Goal: Task Accomplishment & Management: Manage account settings

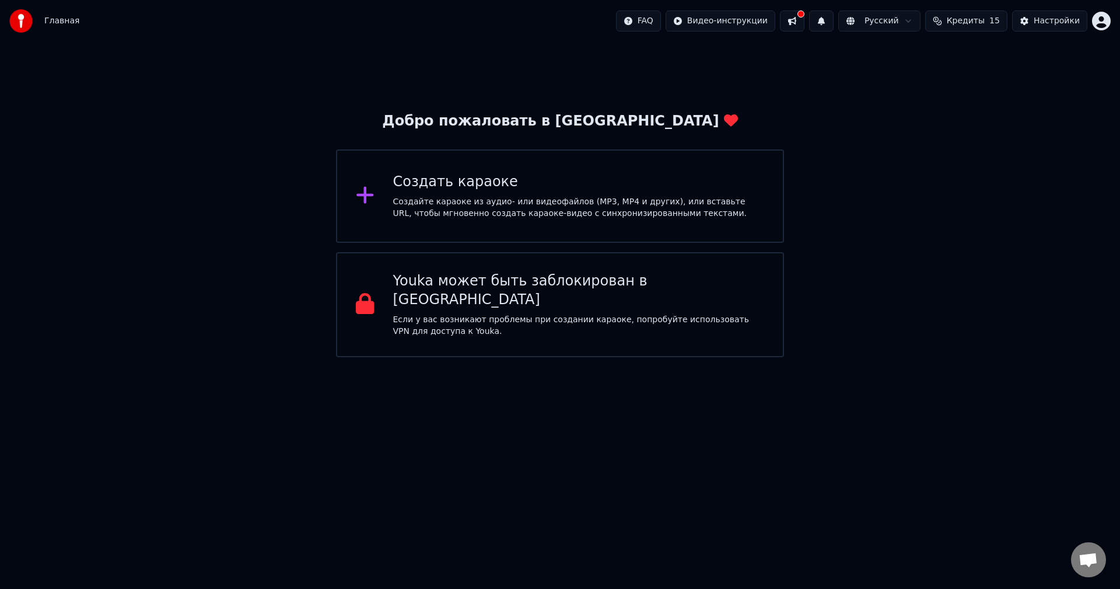
click at [804, 23] on button at bounding box center [792, 20] width 24 height 21
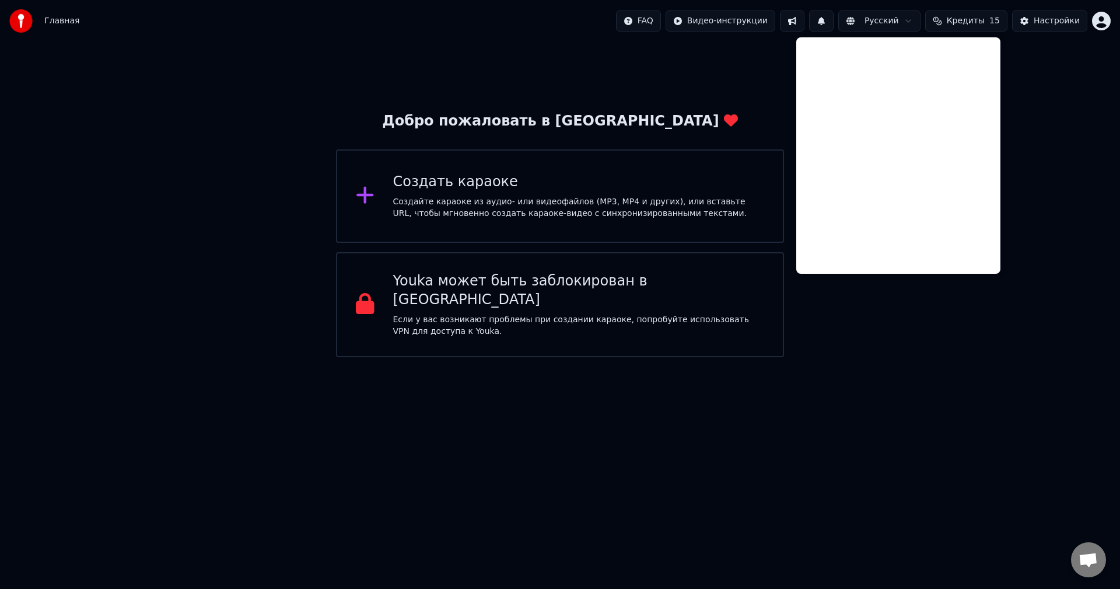
click at [976, 17] on span "Кредиты" at bounding box center [966, 21] width 38 height 12
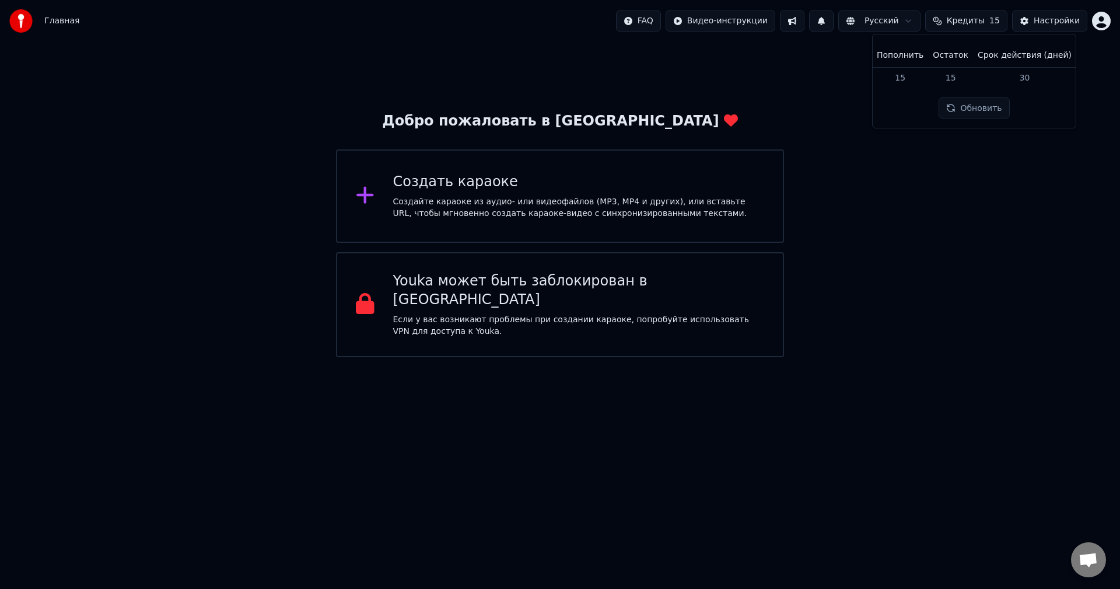
click at [975, 113] on button "Обновить" at bounding box center [974, 107] width 71 height 21
click at [1049, 20] on div "Настройки" at bounding box center [1057, 21] width 46 height 12
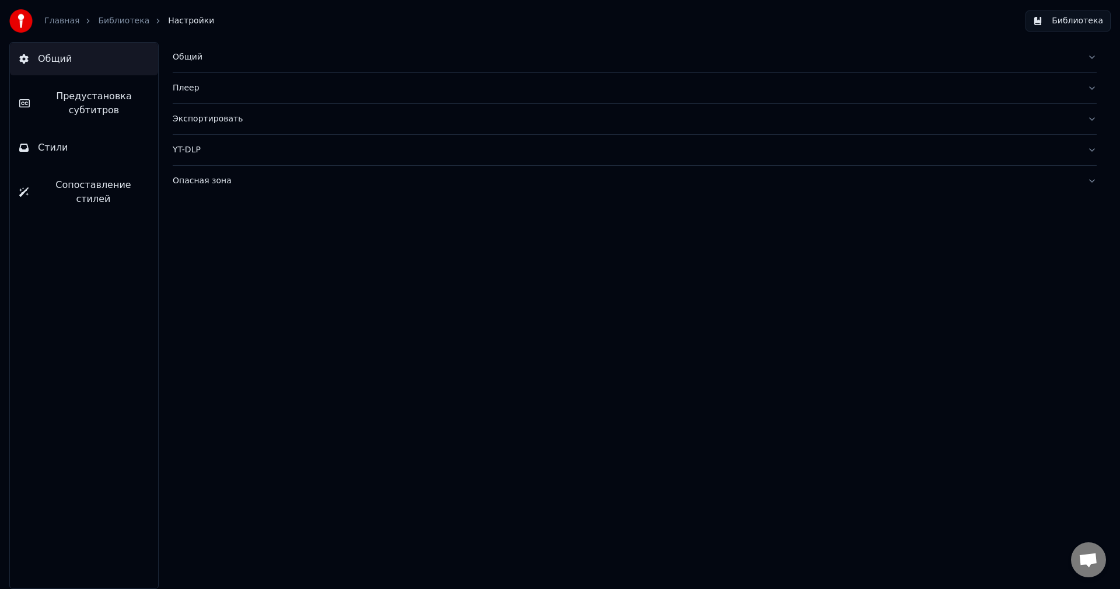
click at [79, 156] on button "Стили" at bounding box center [84, 147] width 148 height 33
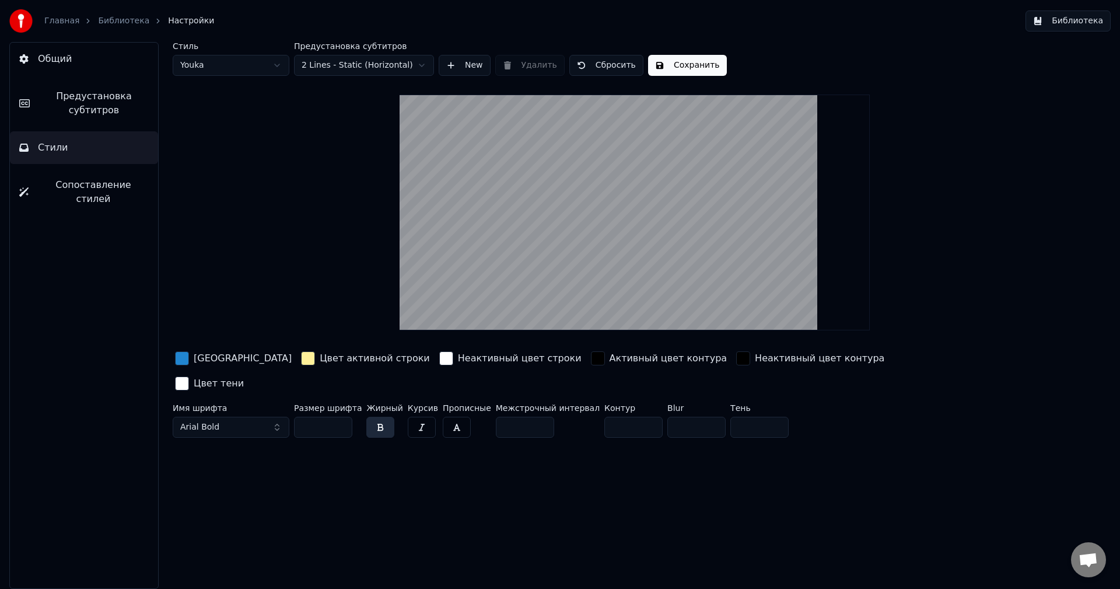
click at [66, 59] on span "Общий" at bounding box center [55, 59] width 34 height 14
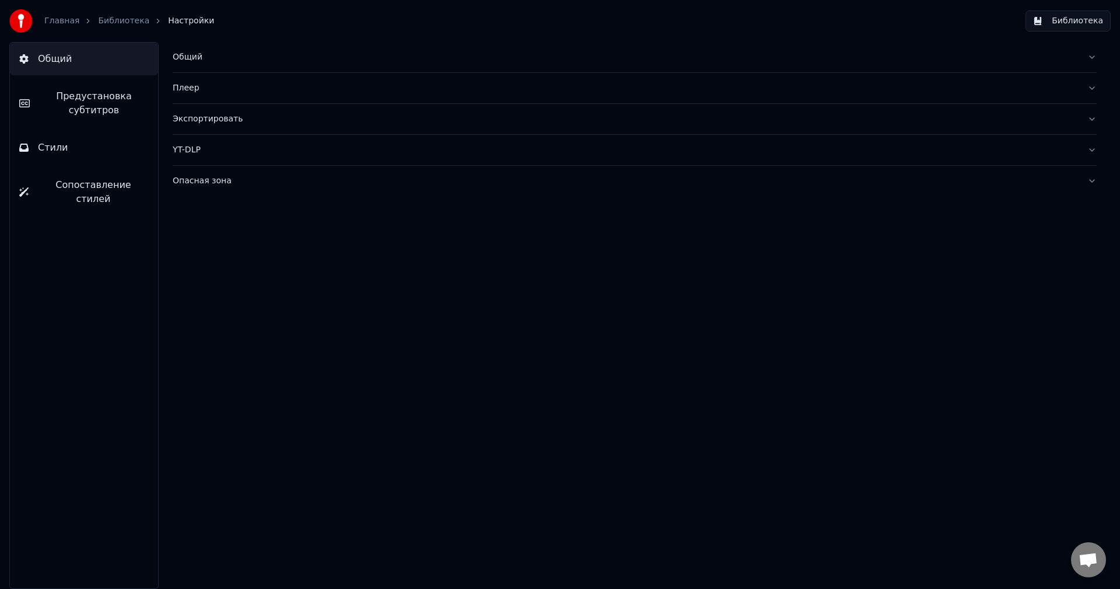
click at [190, 90] on div "Плеер" at bounding box center [625, 88] width 905 height 12
drag, startPoint x: 57, startPoint y: 115, endPoint x: 55, endPoint y: 127, distance: 11.8
click at [56, 116] on span "Предустановка субтитров" at bounding box center [94, 103] width 110 height 28
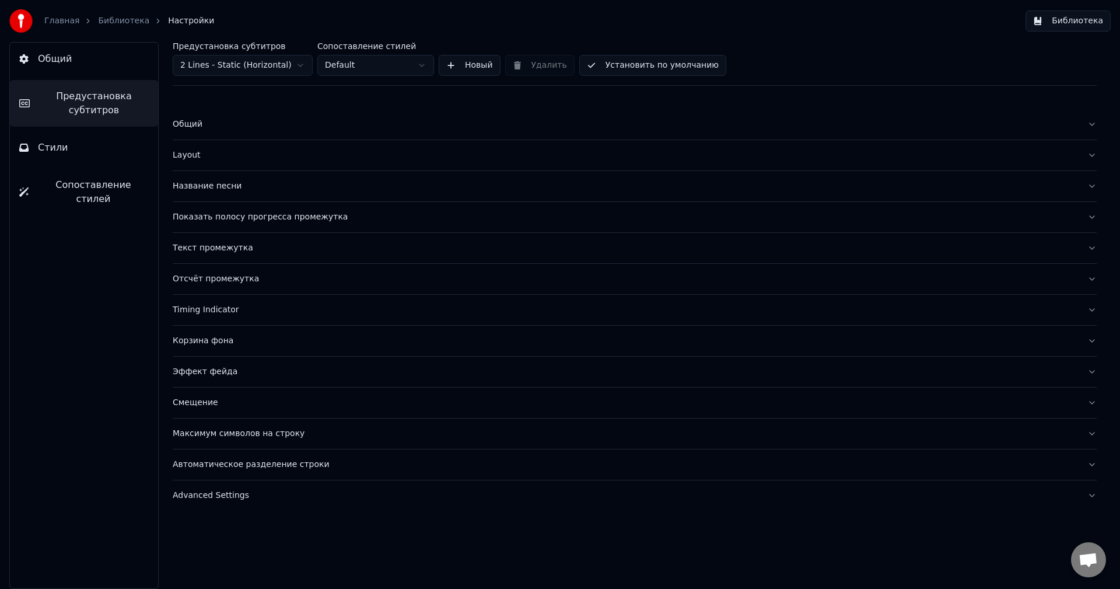
click at [316, 121] on div "Общий" at bounding box center [625, 124] width 905 height 12
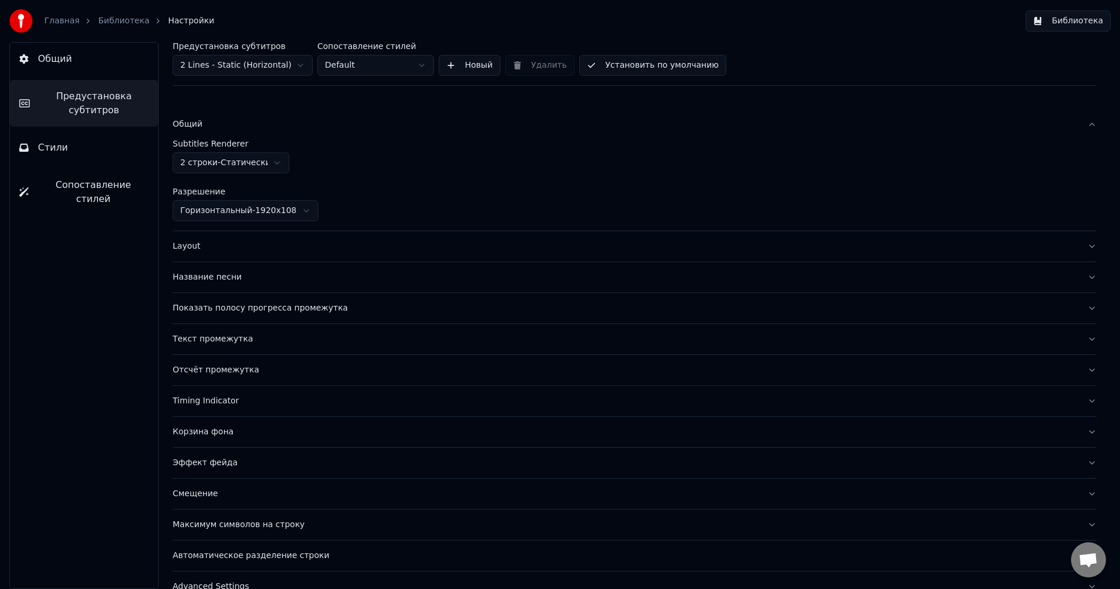
click at [313, 121] on div "Общий" at bounding box center [625, 124] width 905 height 12
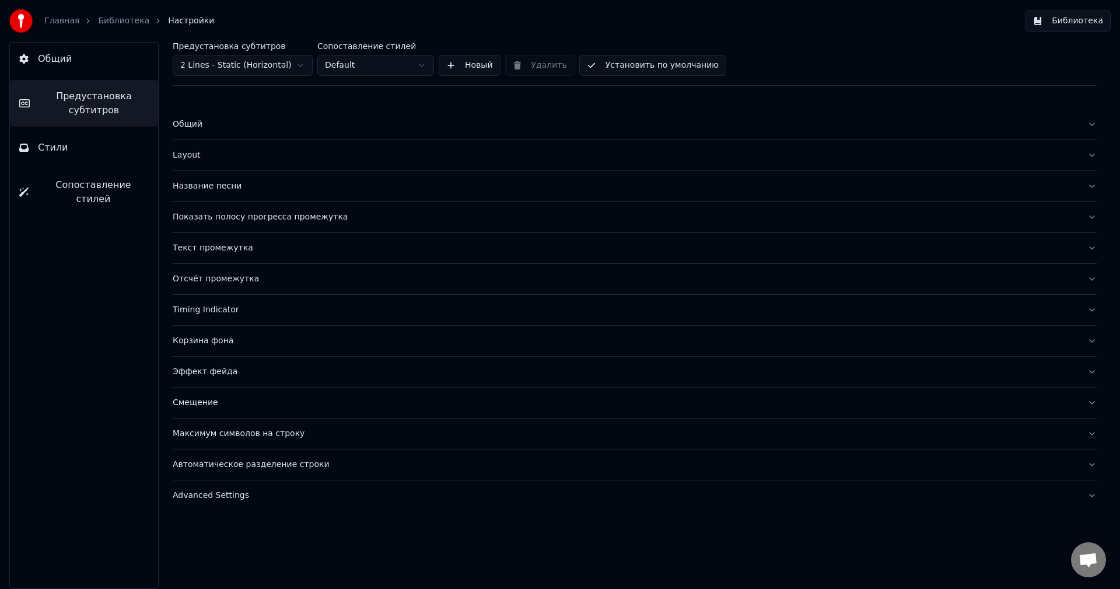
click at [313, 121] on div "Общий" at bounding box center [625, 124] width 905 height 12
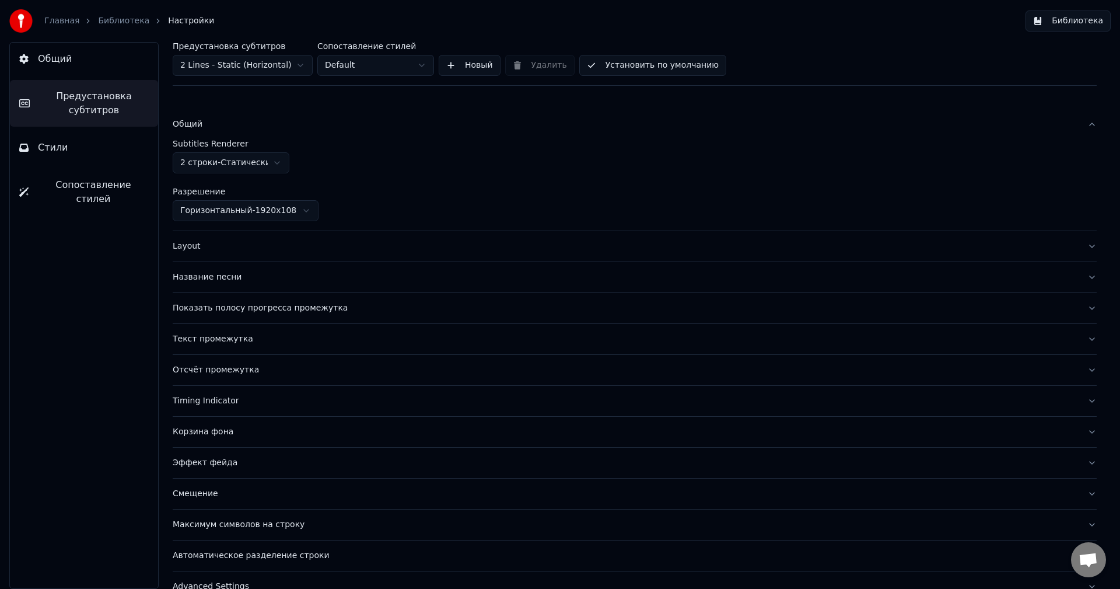
click at [311, 123] on div "Общий" at bounding box center [625, 124] width 905 height 12
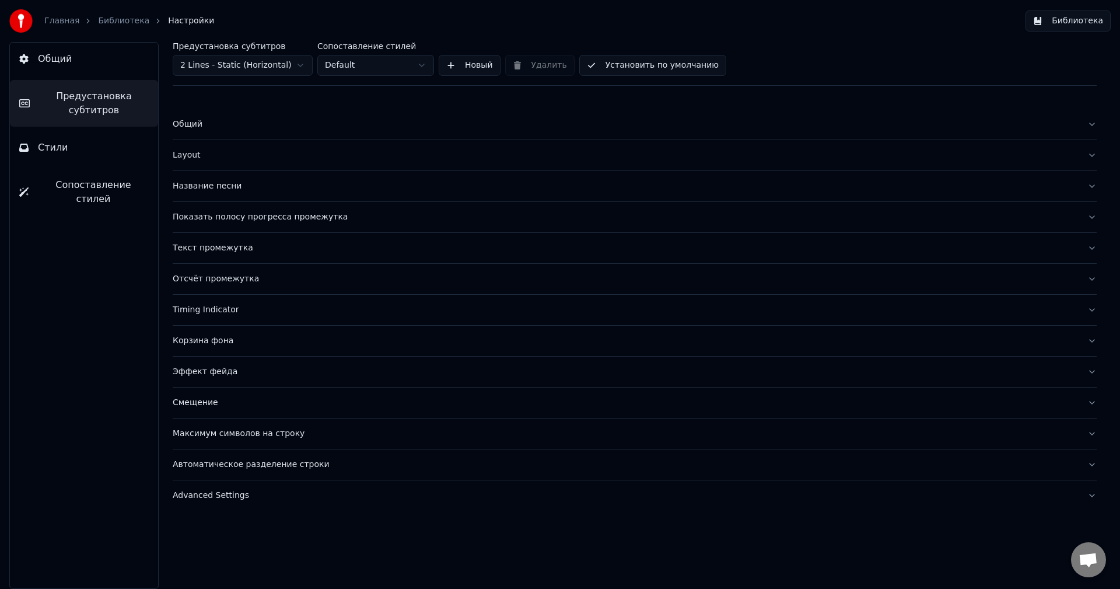
click at [296, 148] on button "Layout" at bounding box center [635, 155] width 924 height 30
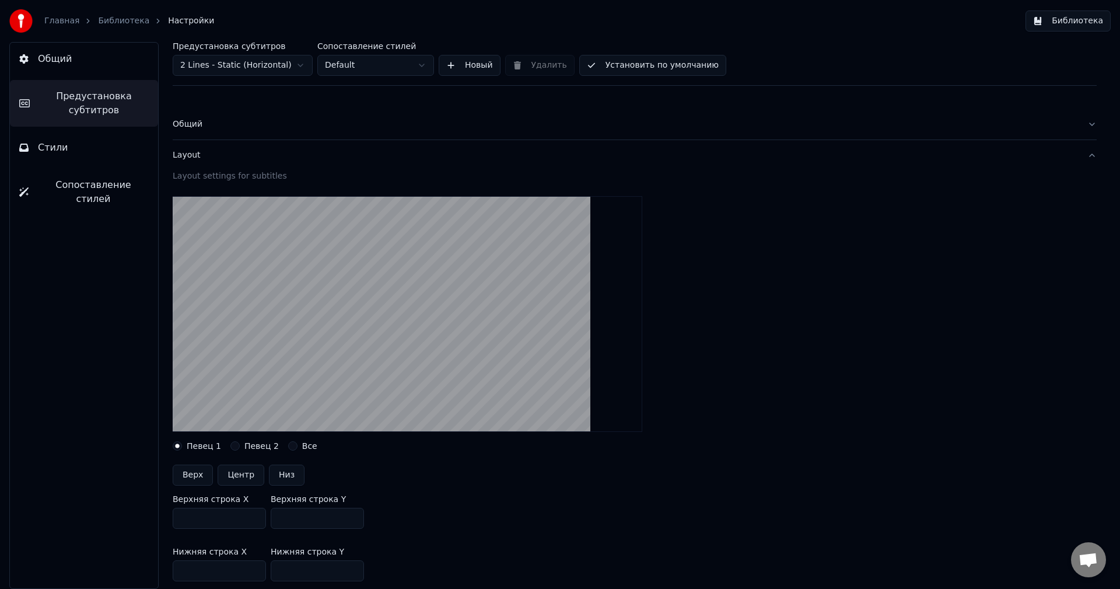
click at [296, 148] on button "Layout" at bounding box center [635, 155] width 924 height 30
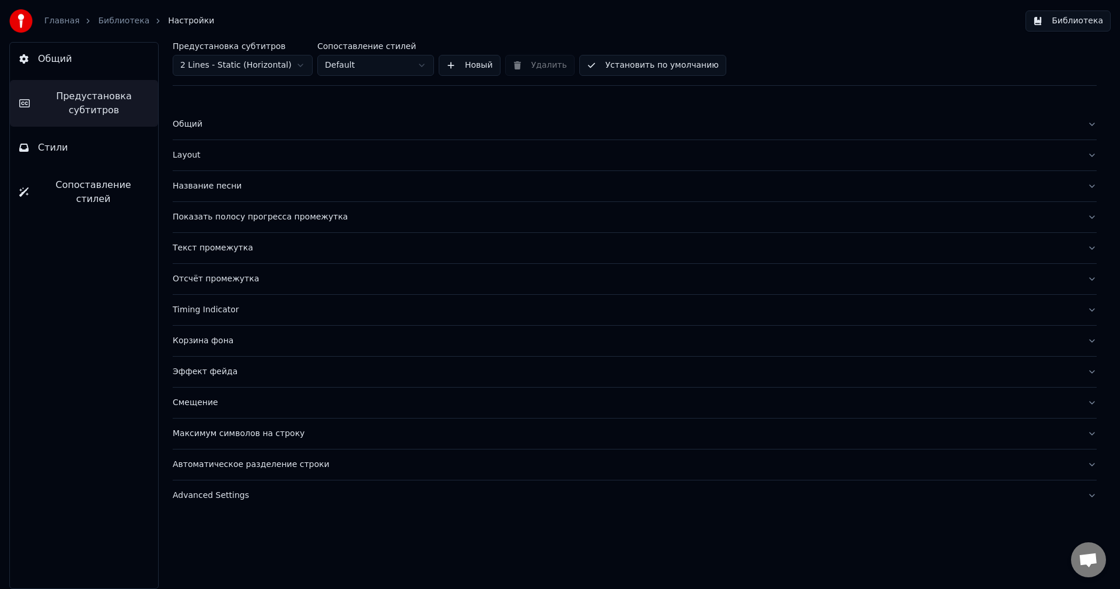
click at [257, 187] on div "Название песни" at bounding box center [625, 186] width 905 height 12
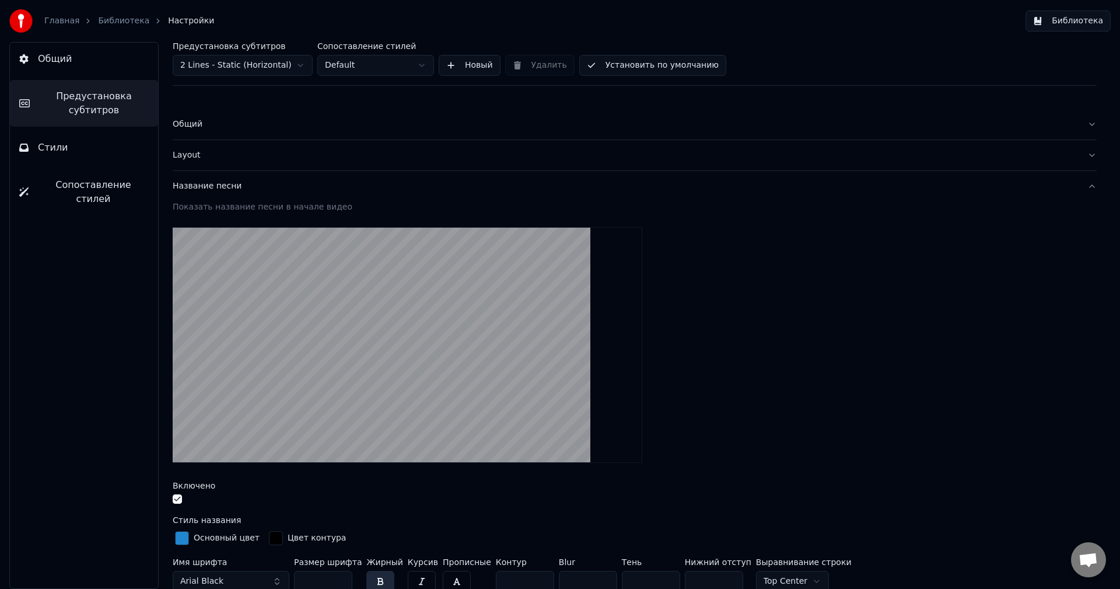
click at [257, 187] on div "Название песни" at bounding box center [625, 186] width 905 height 12
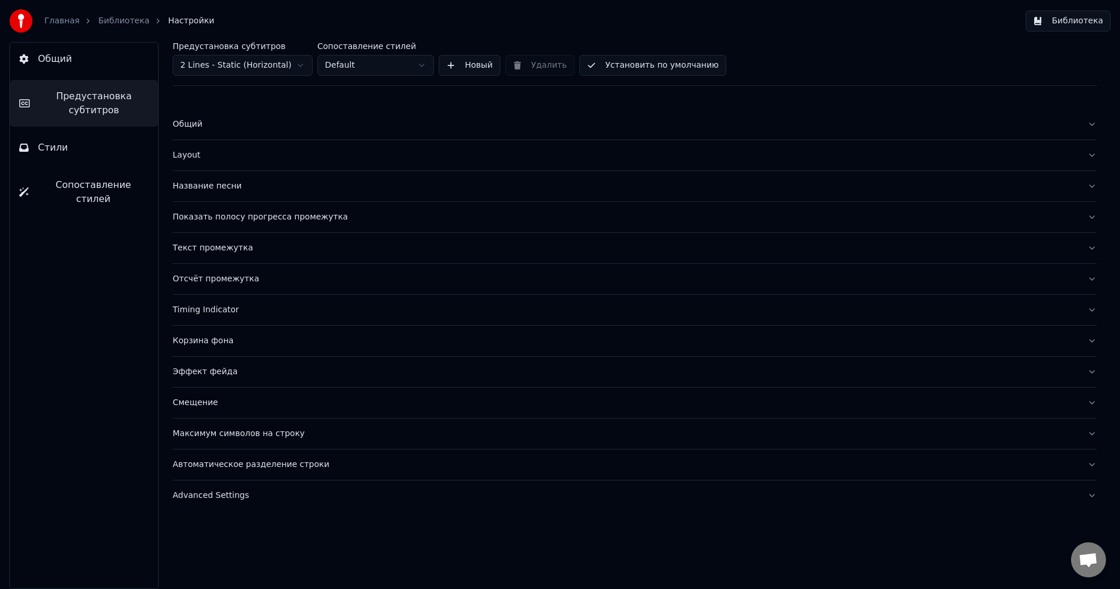
click at [257, 246] on div "Текст промежутка" at bounding box center [625, 248] width 905 height 12
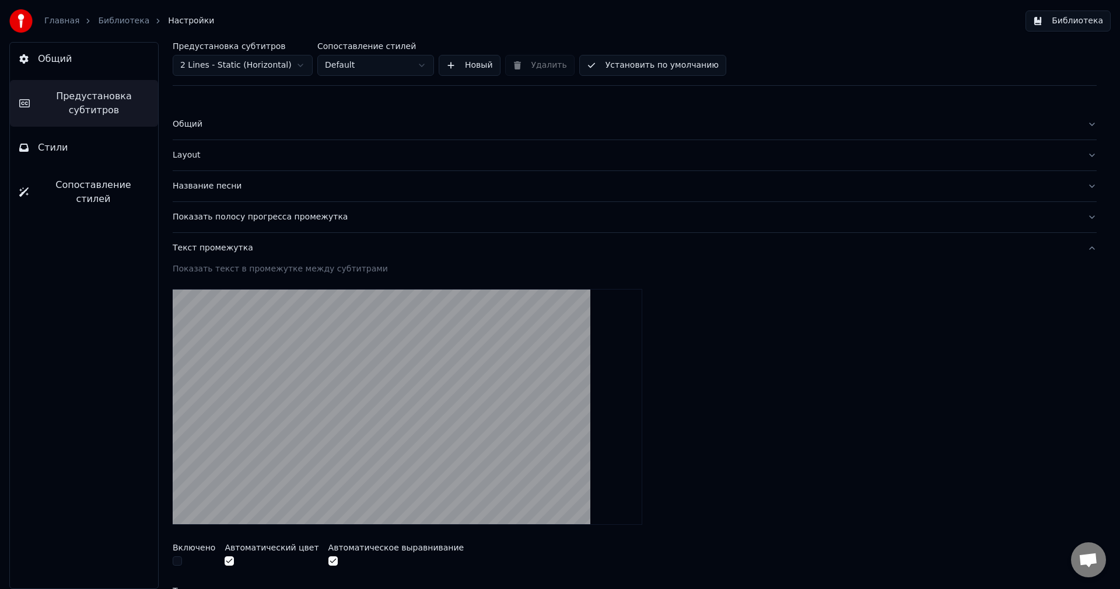
click at [257, 246] on div "Текст промежутка" at bounding box center [625, 248] width 905 height 12
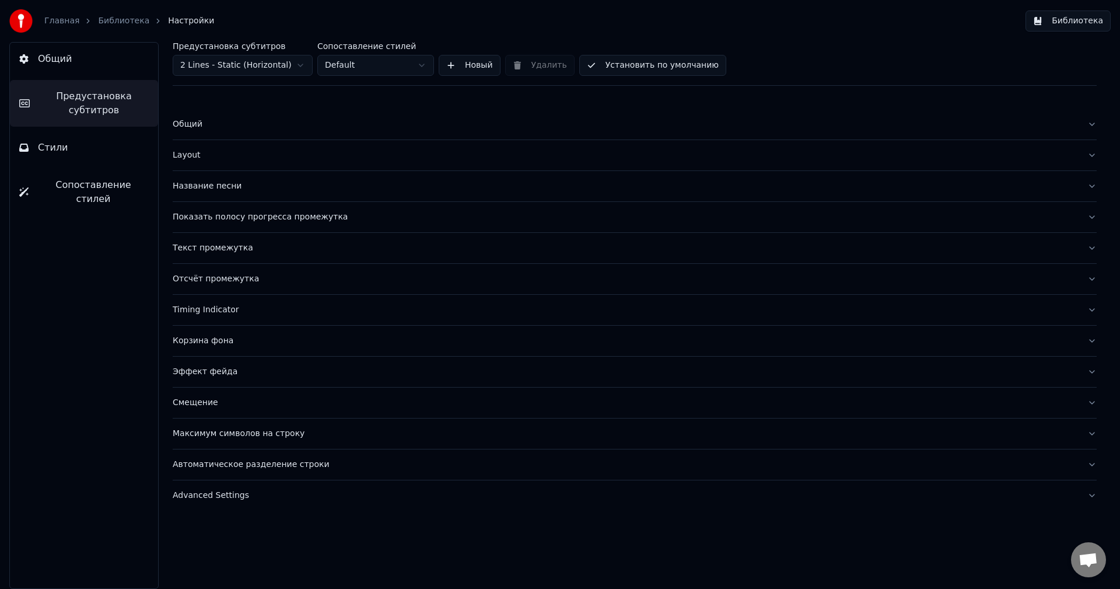
click at [269, 283] on div "Отсчёт промежутка" at bounding box center [625, 279] width 905 height 12
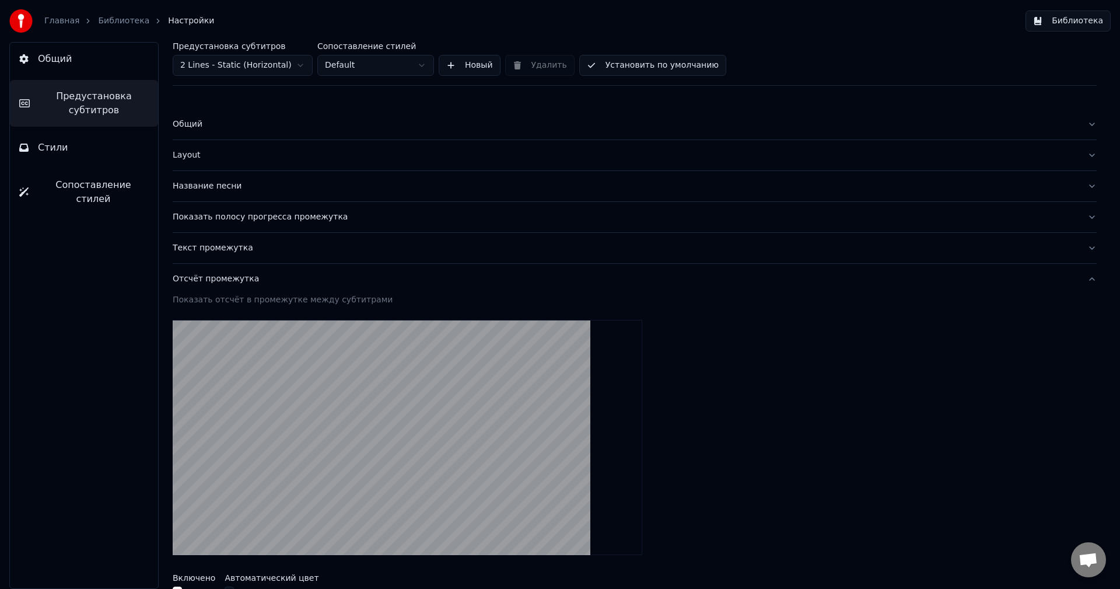
click at [269, 283] on div "Отсчёт промежутка" at bounding box center [625, 279] width 905 height 12
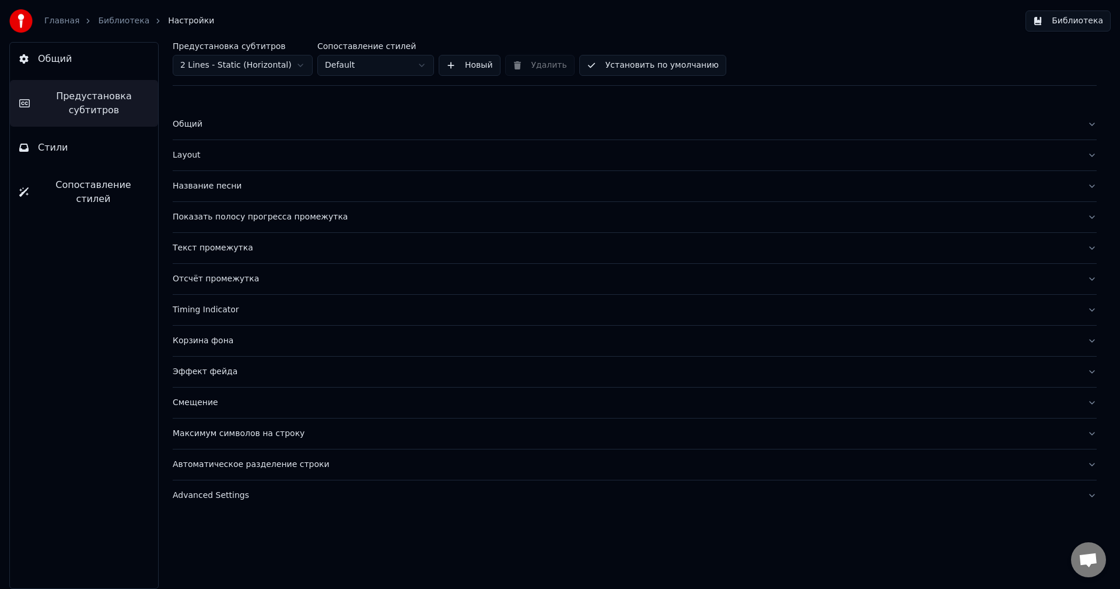
click at [218, 404] on div "Смещение" at bounding box center [625, 403] width 905 height 12
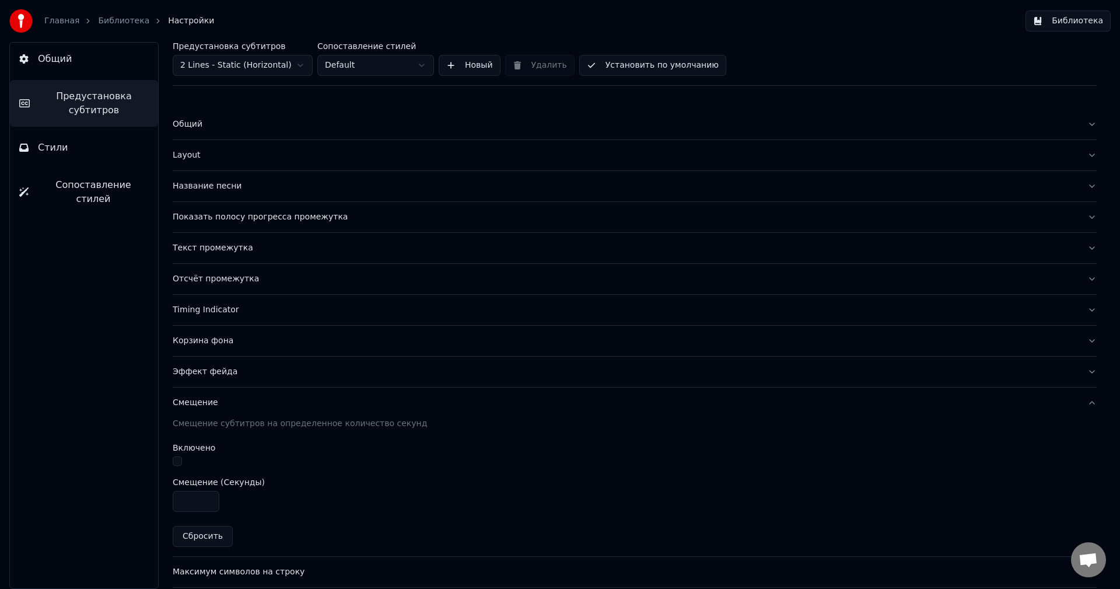
click at [218, 404] on div "Смещение" at bounding box center [625, 403] width 905 height 12
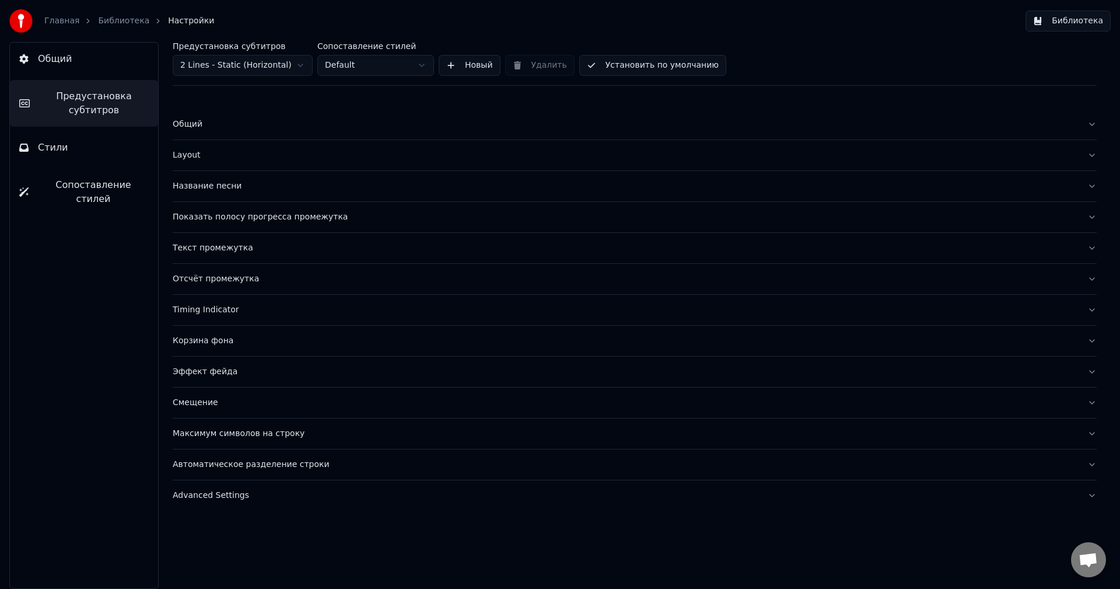
click at [244, 377] on div "Эффект фейда" at bounding box center [625, 372] width 905 height 12
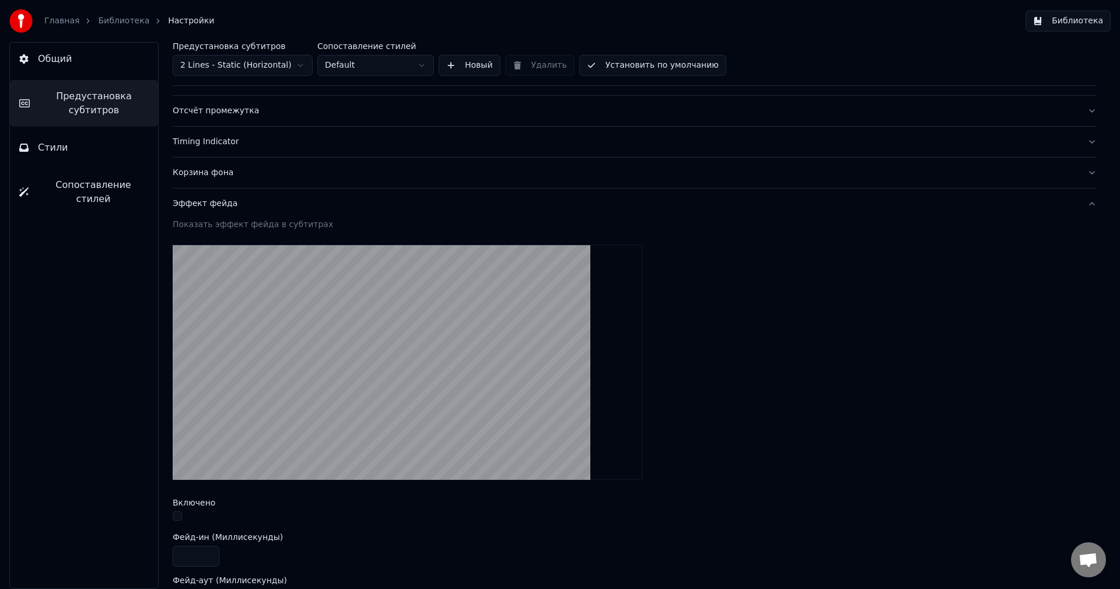
scroll to position [175, 0]
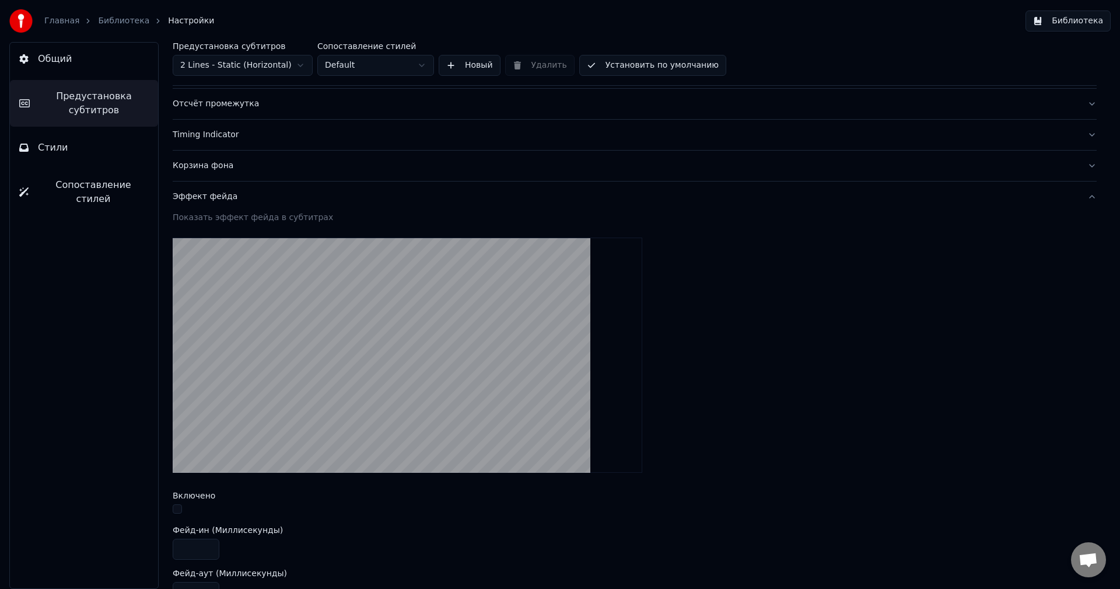
click at [184, 508] on div at bounding box center [635, 510] width 924 height 12
click at [178, 506] on button "button" at bounding box center [177, 508] width 9 height 9
click at [174, 506] on button "button" at bounding box center [177, 508] width 9 height 9
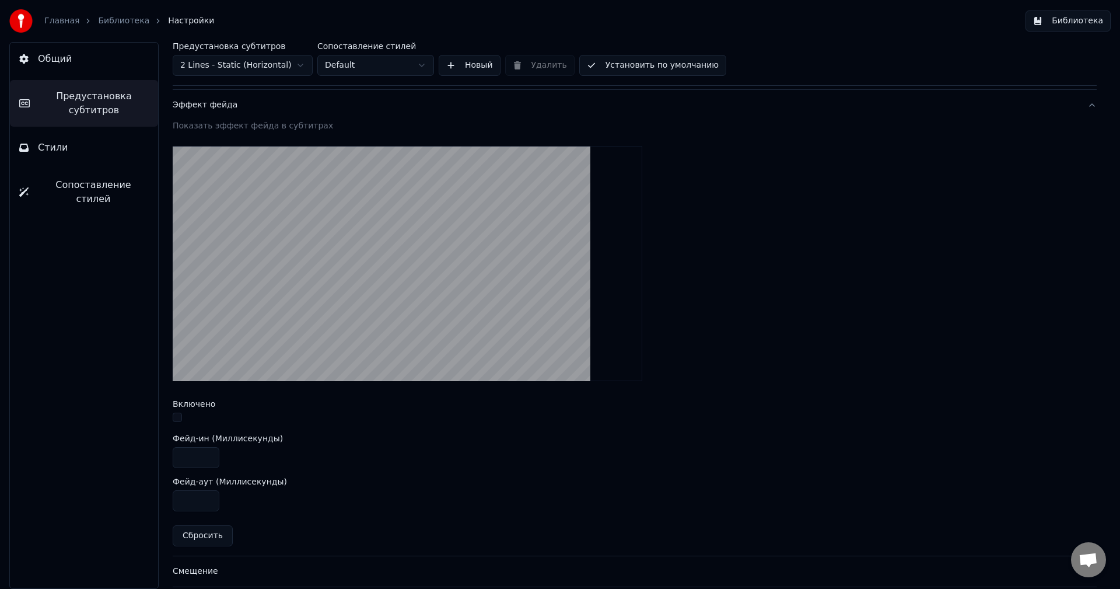
scroll to position [292, 0]
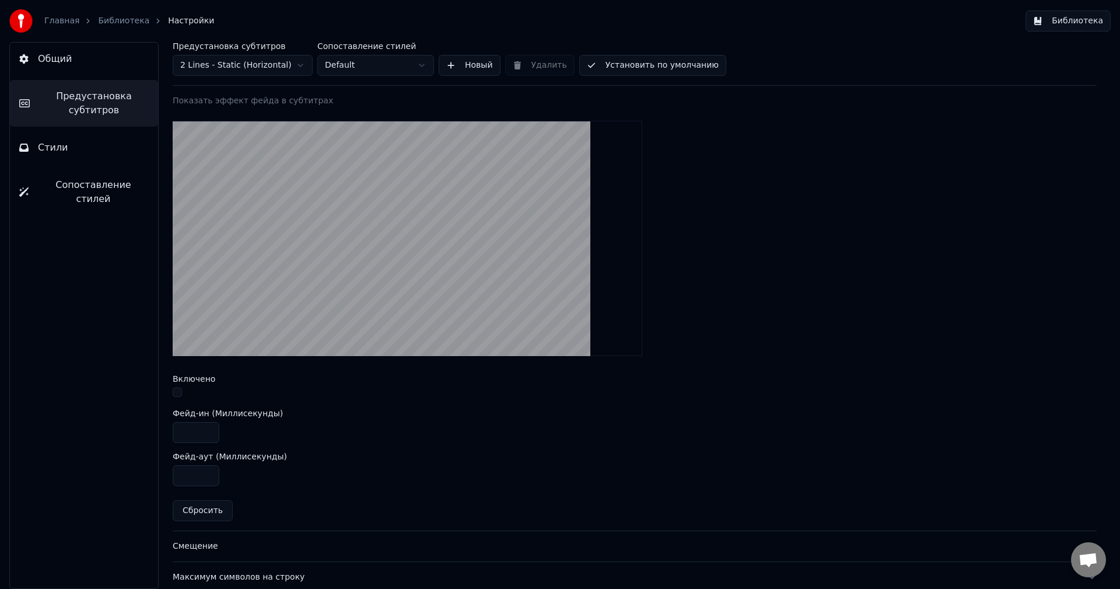
click at [179, 398] on div at bounding box center [635, 393] width 924 height 12
click at [177, 390] on button "button" at bounding box center [177, 391] width 9 height 9
click at [174, 391] on button "button" at bounding box center [177, 391] width 9 height 9
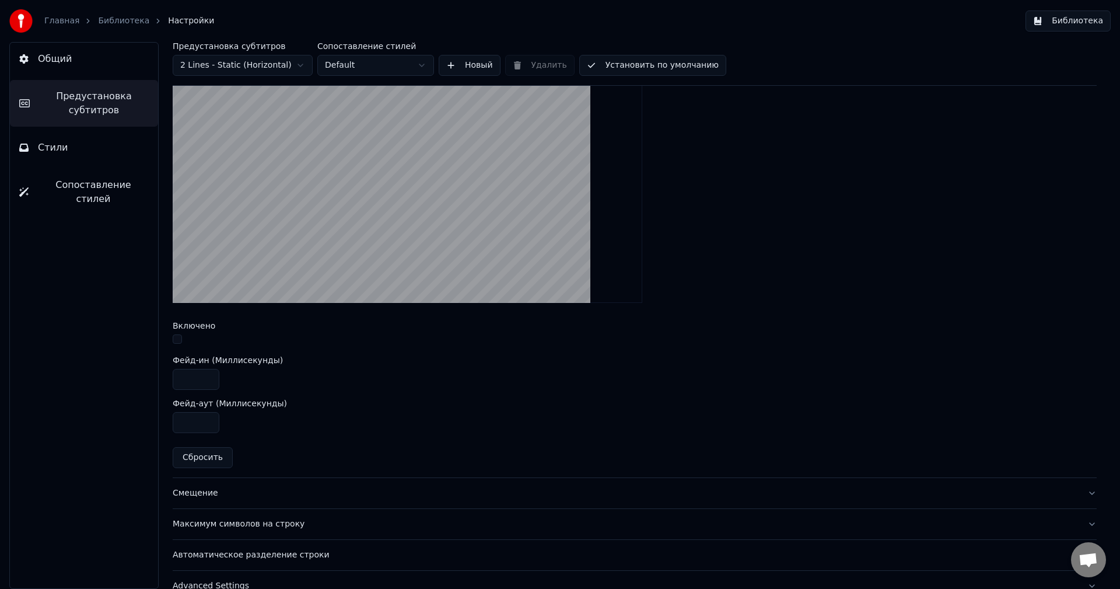
scroll to position [366, 0]
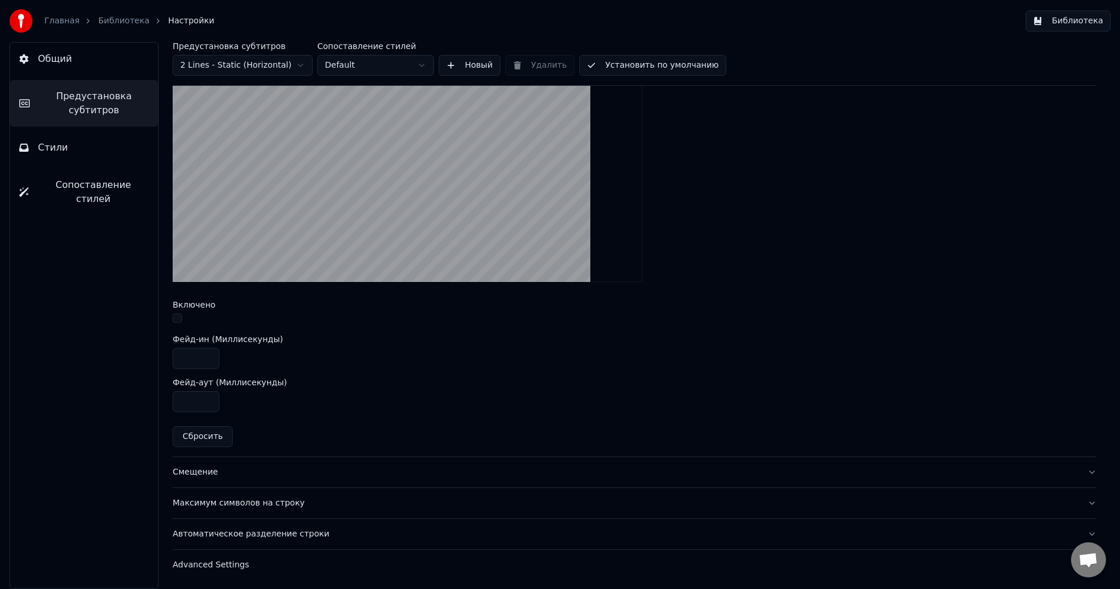
click at [264, 476] on div "Смещение" at bounding box center [625, 472] width 905 height 12
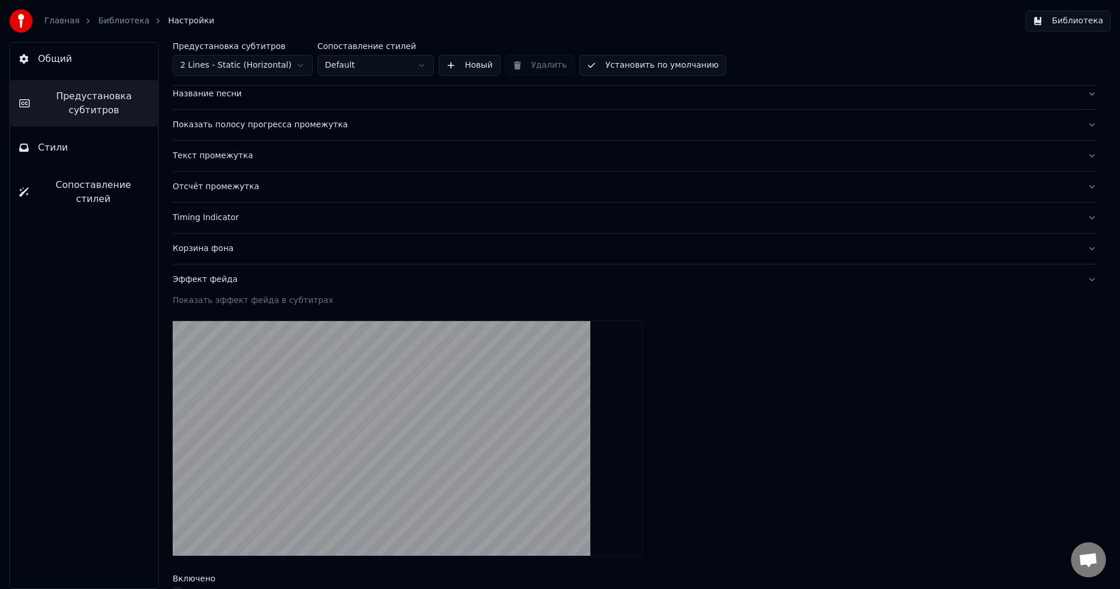
scroll to position [69, 0]
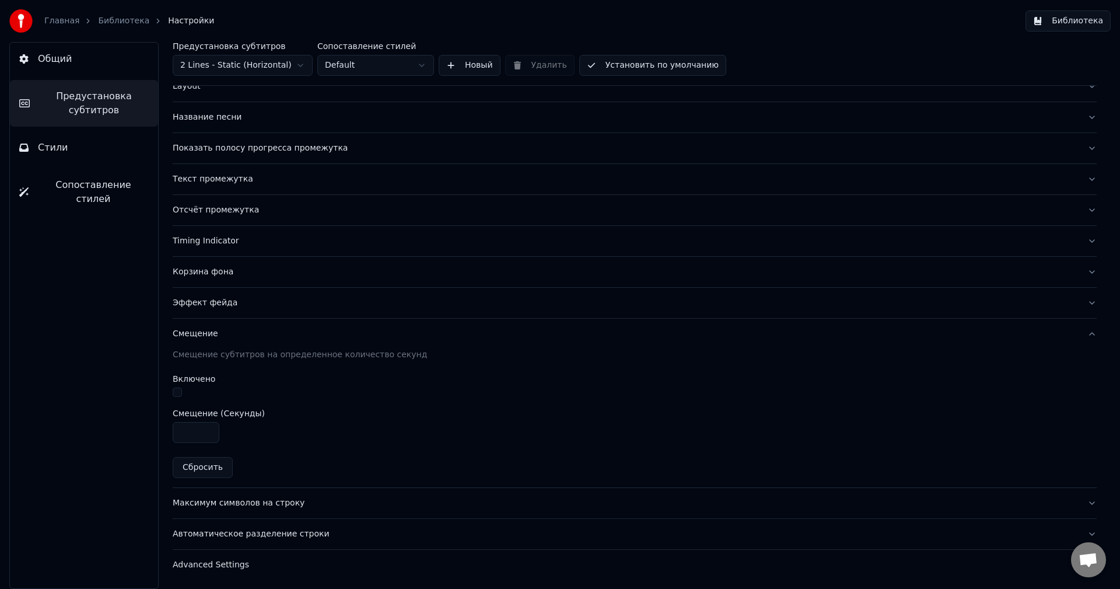
click at [346, 520] on button "Автоматическое разделение строки" at bounding box center [635, 534] width 924 height 30
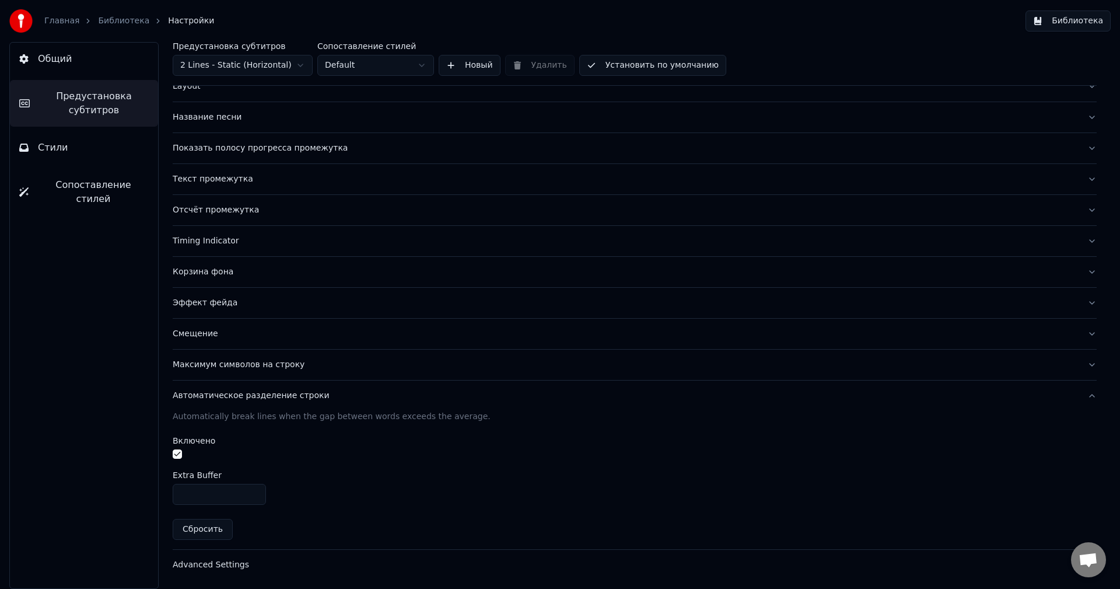
click at [333, 388] on button "Автоматическое разделение строки" at bounding box center [635, 395] width 924 height 30
